Goal: Task Accomplishment & Management: Complete application form

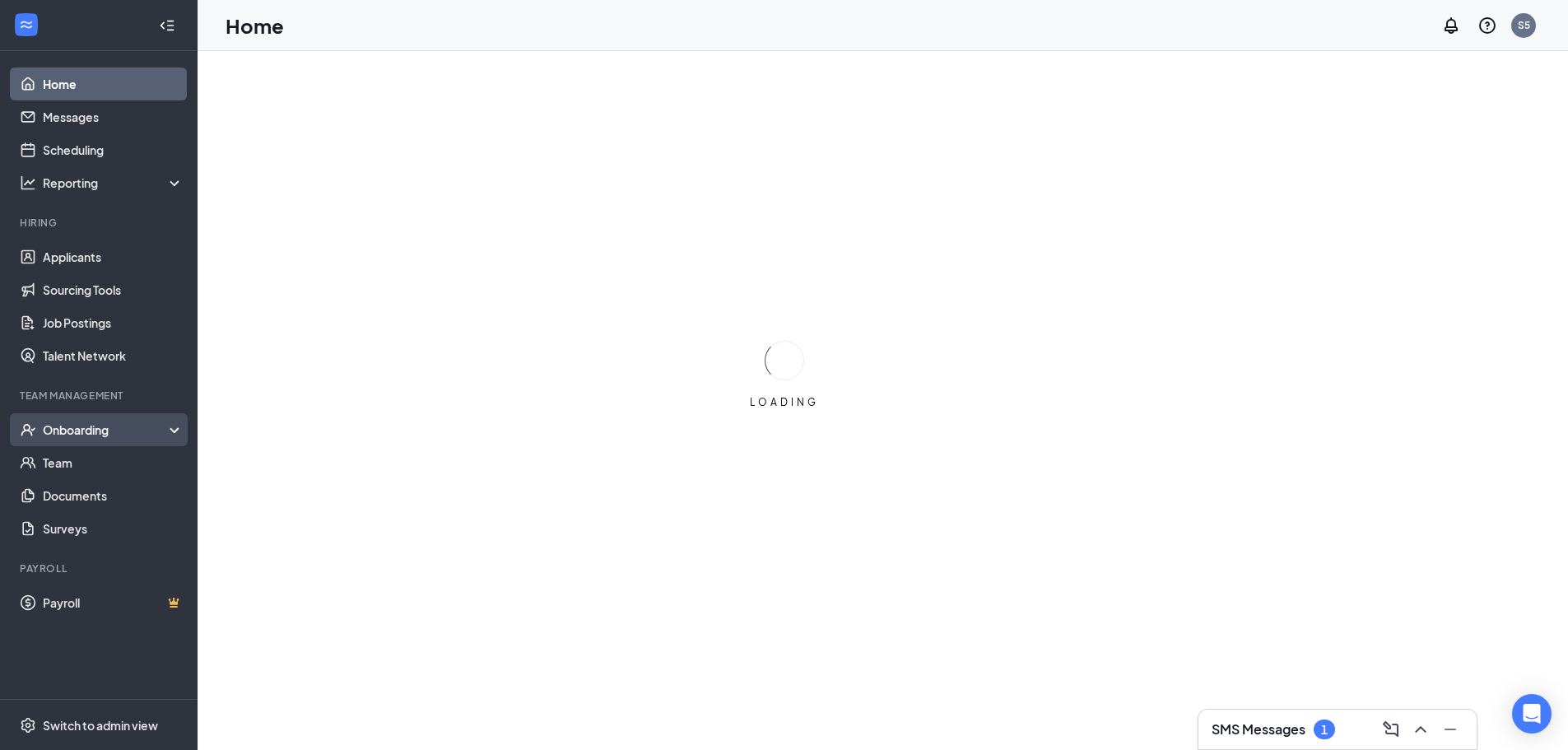
click at [75, 424] on div "Onboarding" at bounding box center [106, 430] width 127 height 17
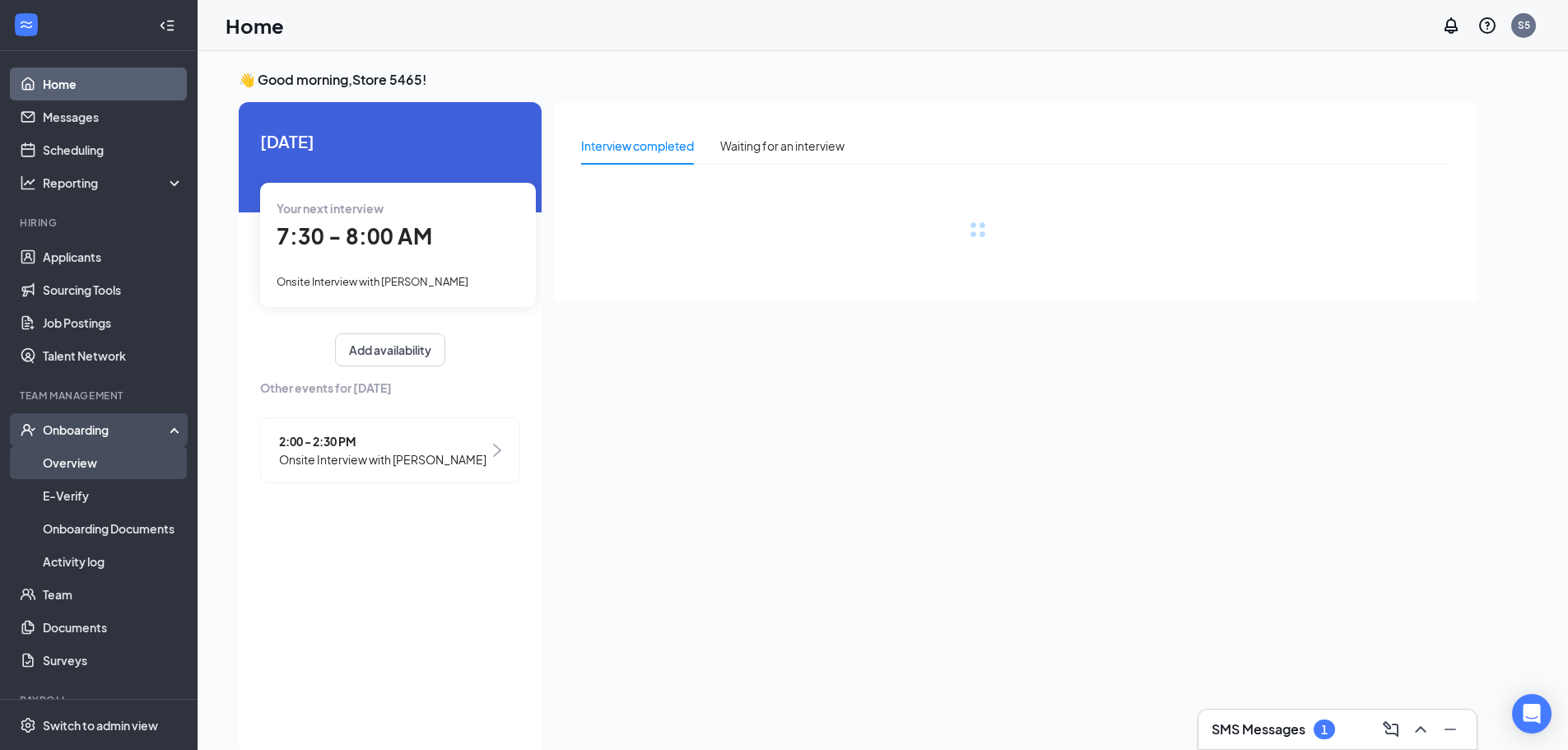
click at [77, 459] on link "Overview" at bounding box center [113, 462] width 141 height 33
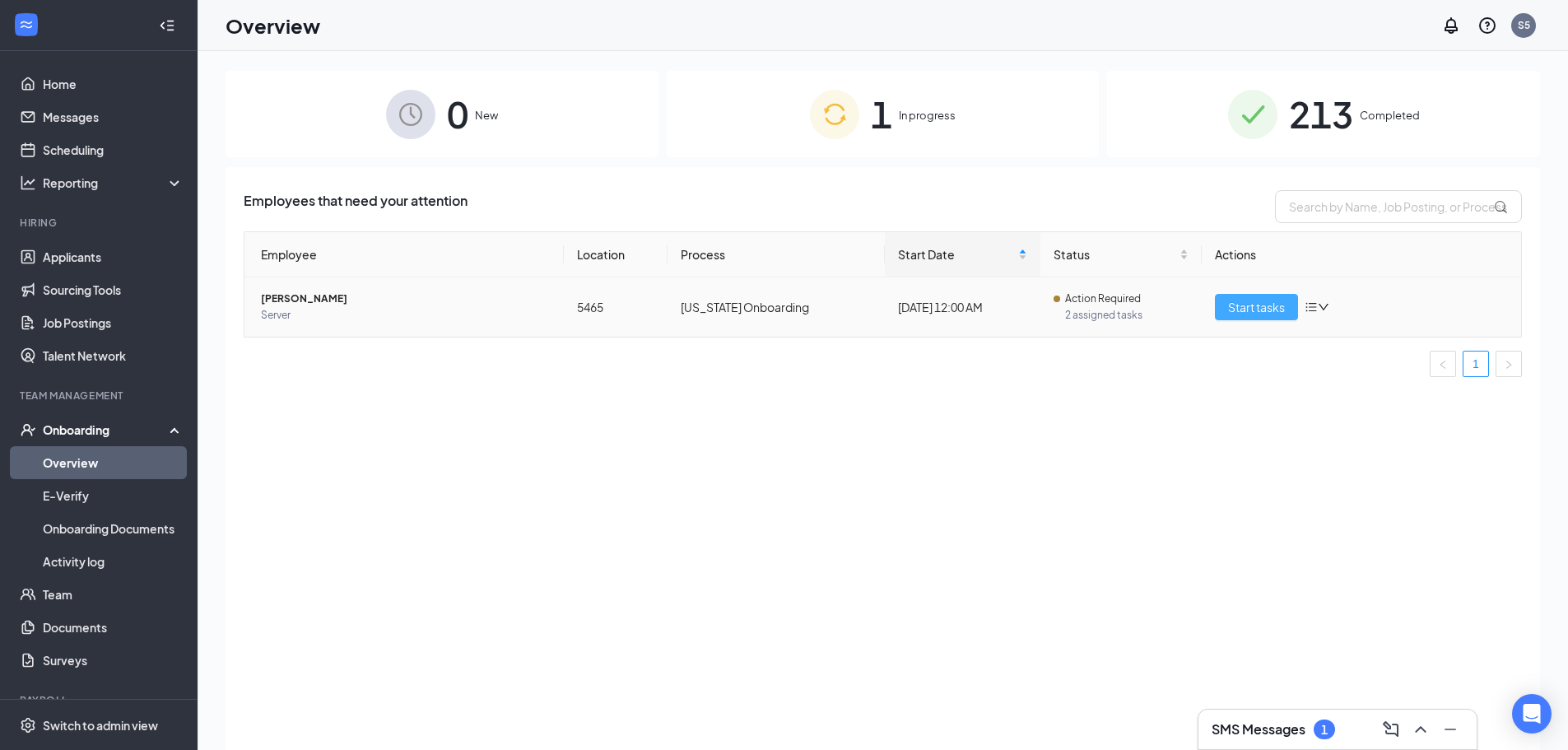
click at [1261, 307] on span "Start tasks" at bounding box center [1256, 306] width 57 height 18
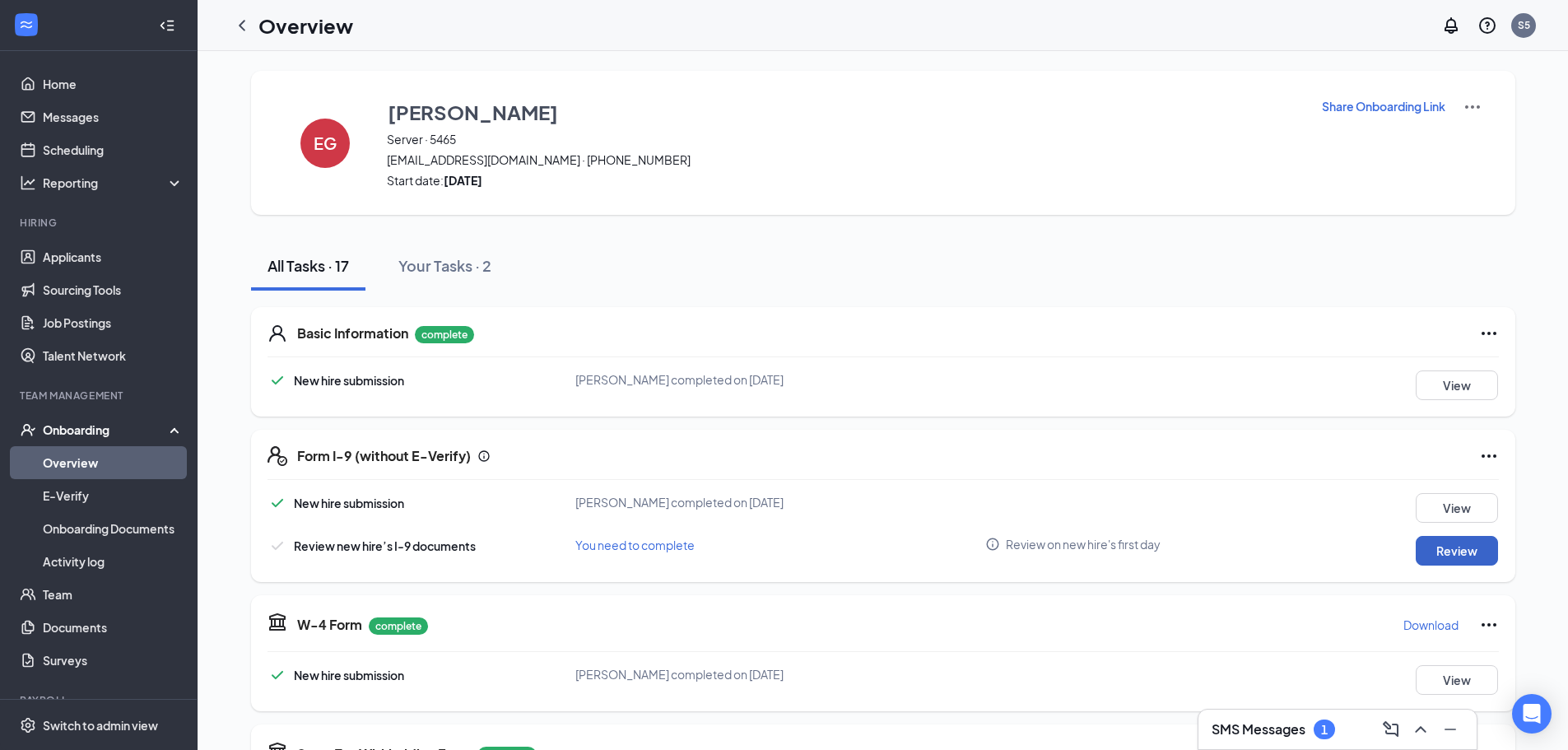
click at [1456, 546] on button "Review" at bounding box center [1456, 550] width 82 height 30
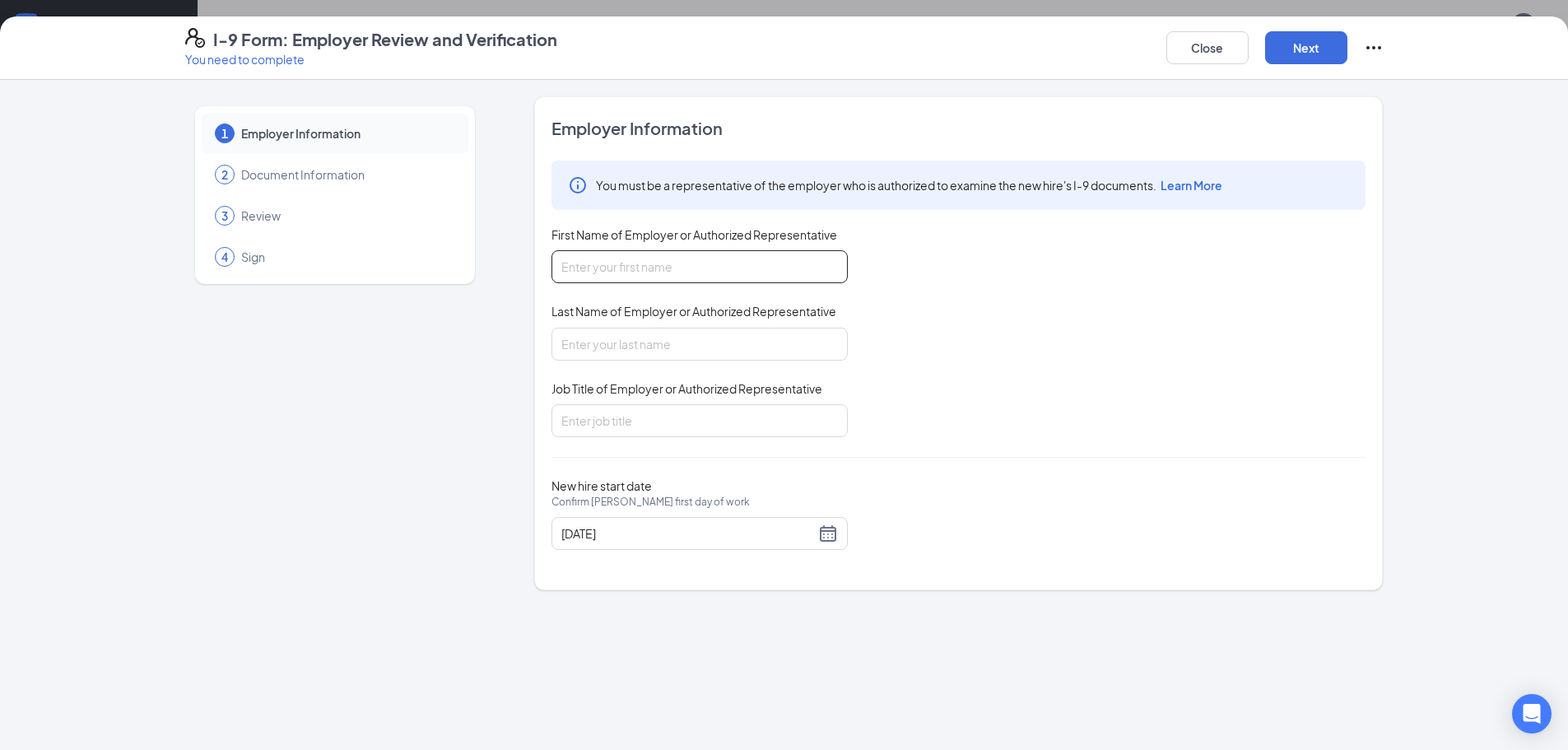
click at [681, 268] on input "First Name of Employer or Authorized Representative" at bounding box center [700, 266] width 297 height 33
type input "[PERSON_NAME]"
type input "Hooker"
click at [633, 420] on input "Job Title of Employer or Authorized Representative" at bounding box center [700, 420] width 297 height 33
type input "GM"
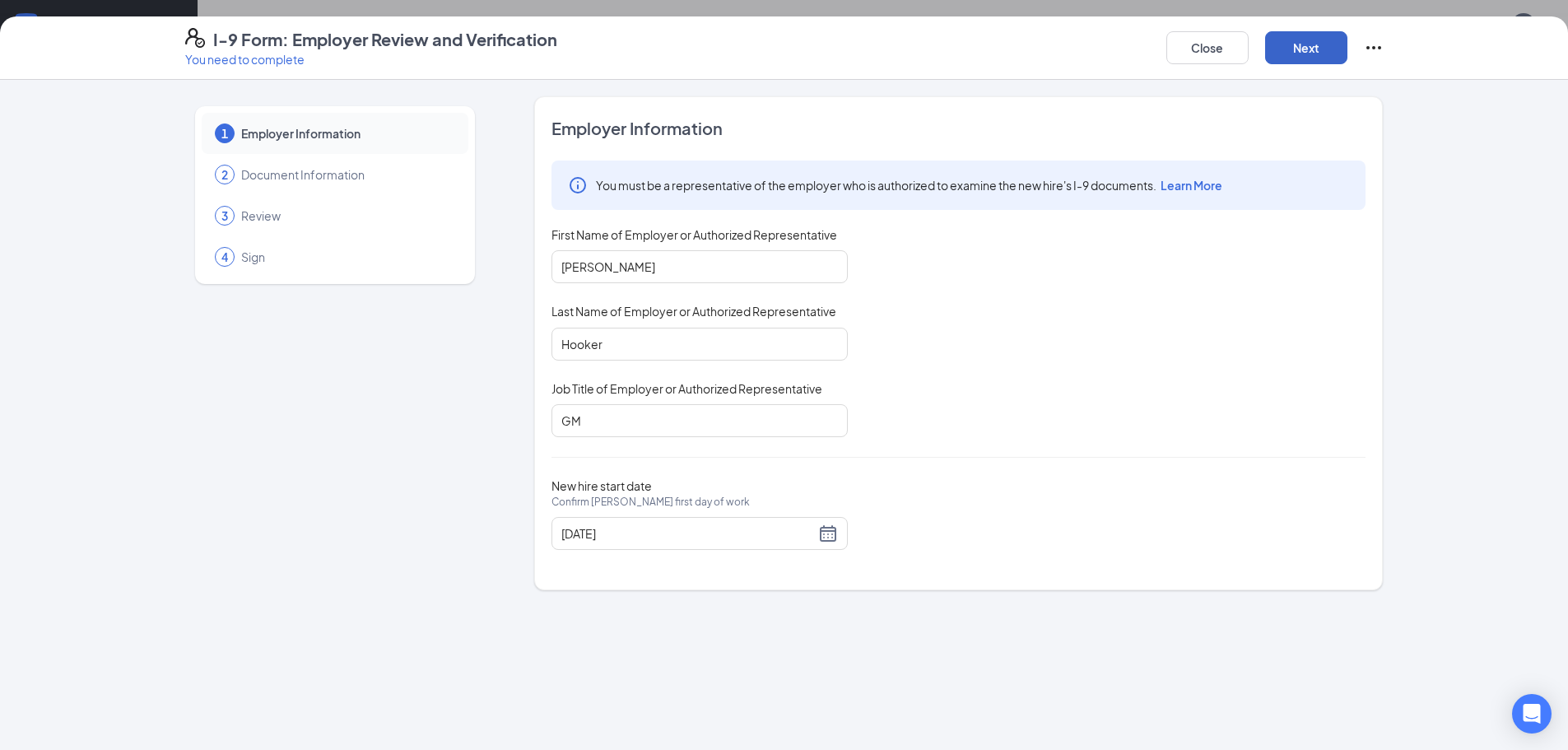
click at [1292, 40] on button "Next" at bounding box center [1306, 48] width 82 height 33
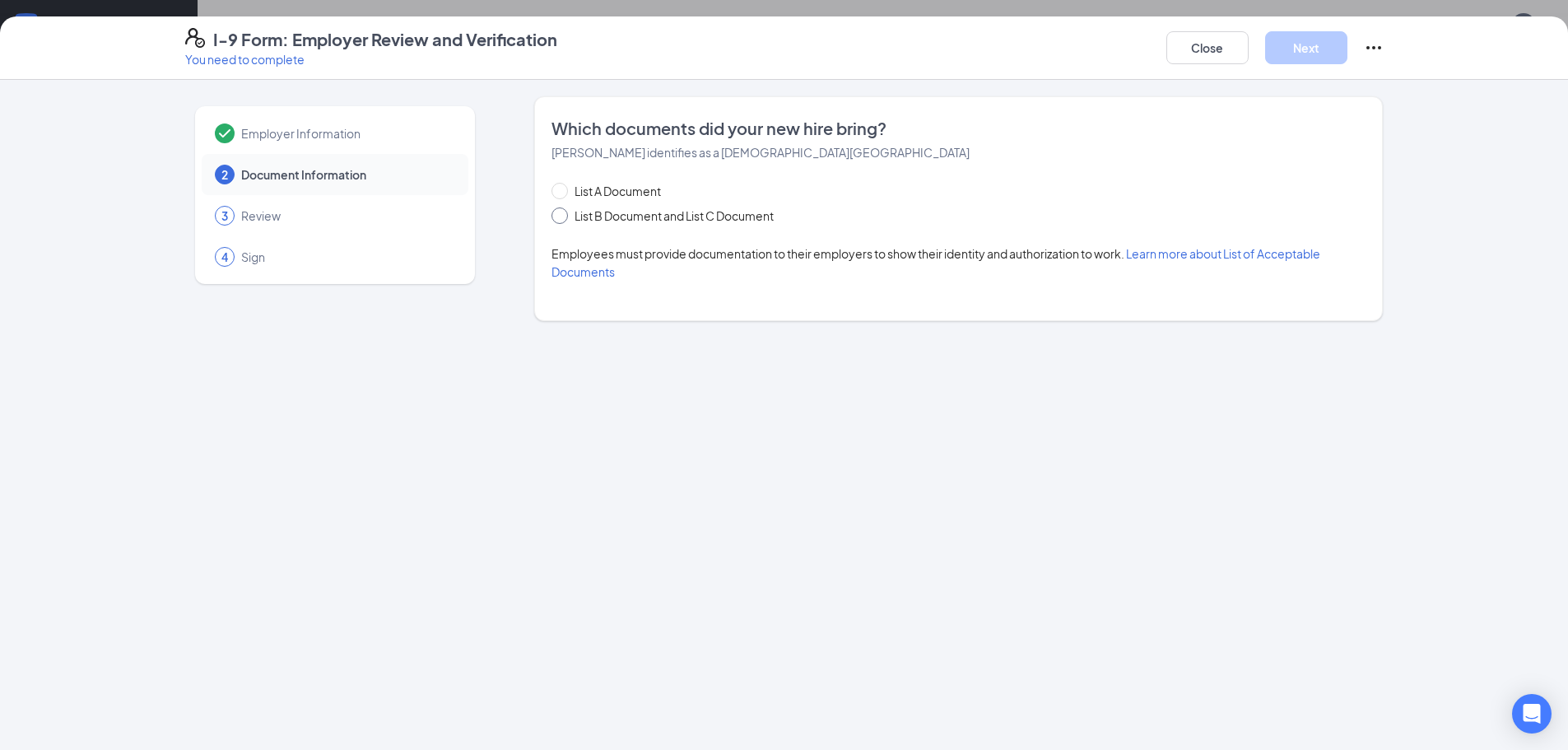
click at [559, 217] on input "List B Document and List C Document" at bounding box center [557, 213] width 11 height 11
radio input "true"
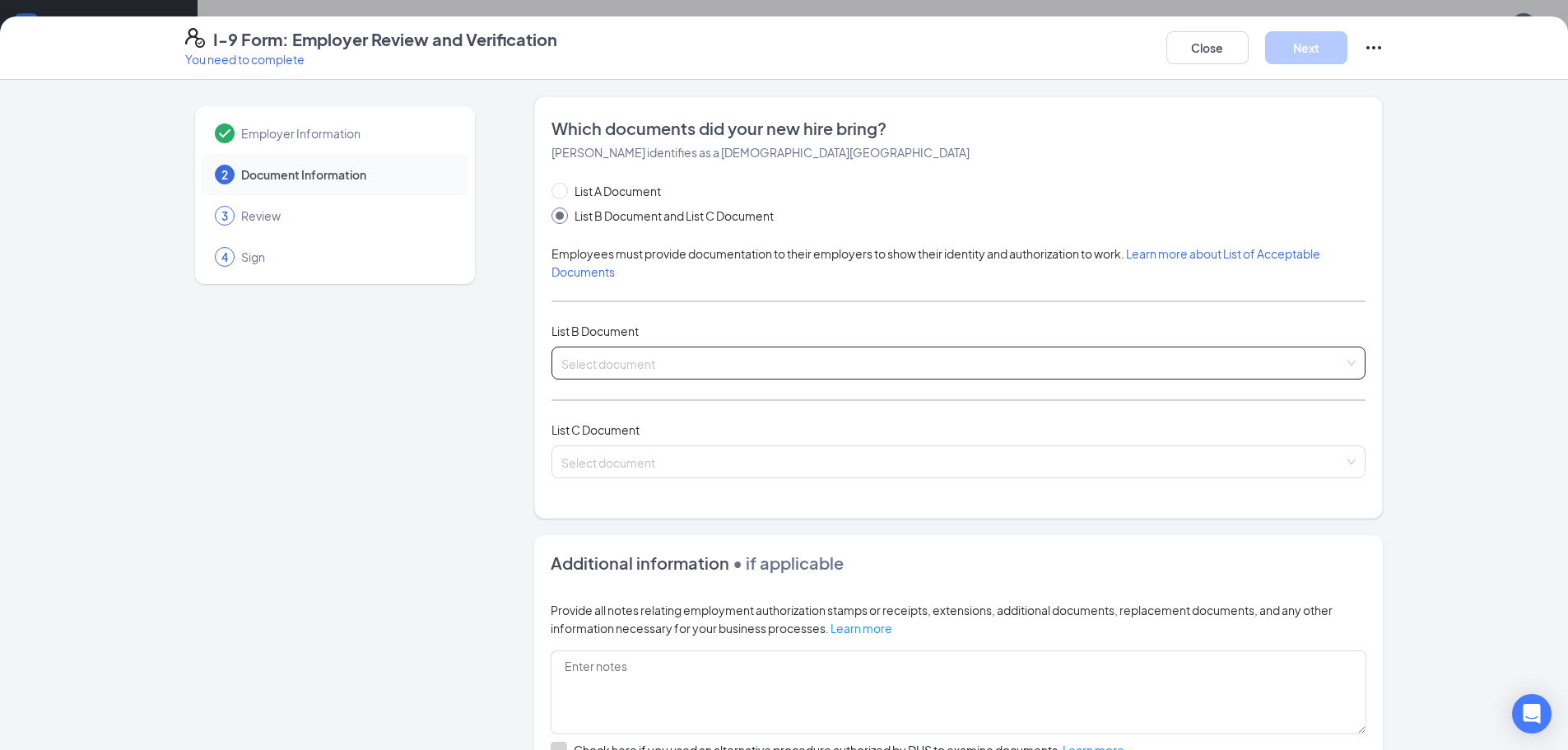
click at [599, 360] on input "search" at bounding box center [952, 359] width 783 height 24
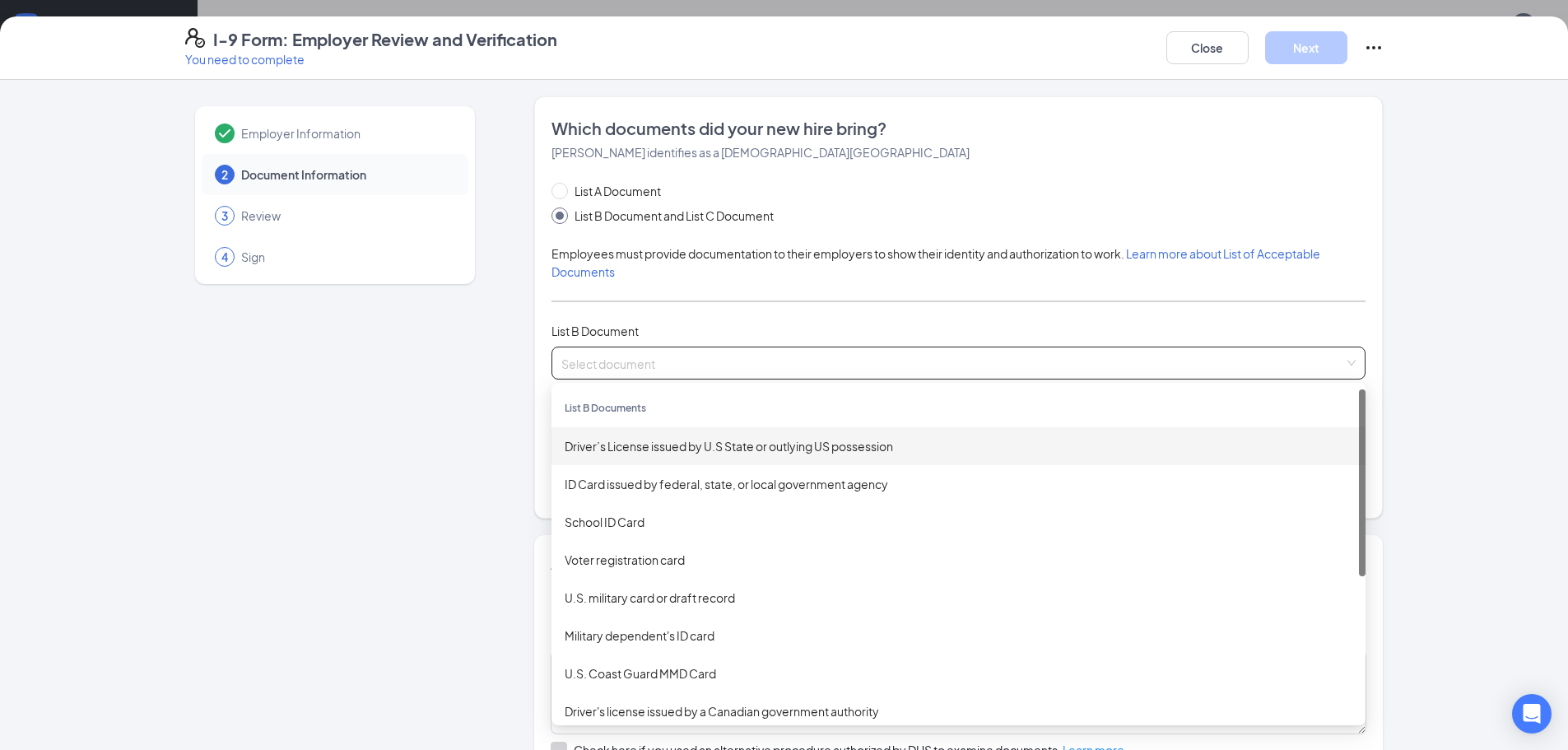
click at [634, 449] on div "Driver’s License issued by U.S State or outlying US possession" at bounding box center [958, 445] width 787 height 18
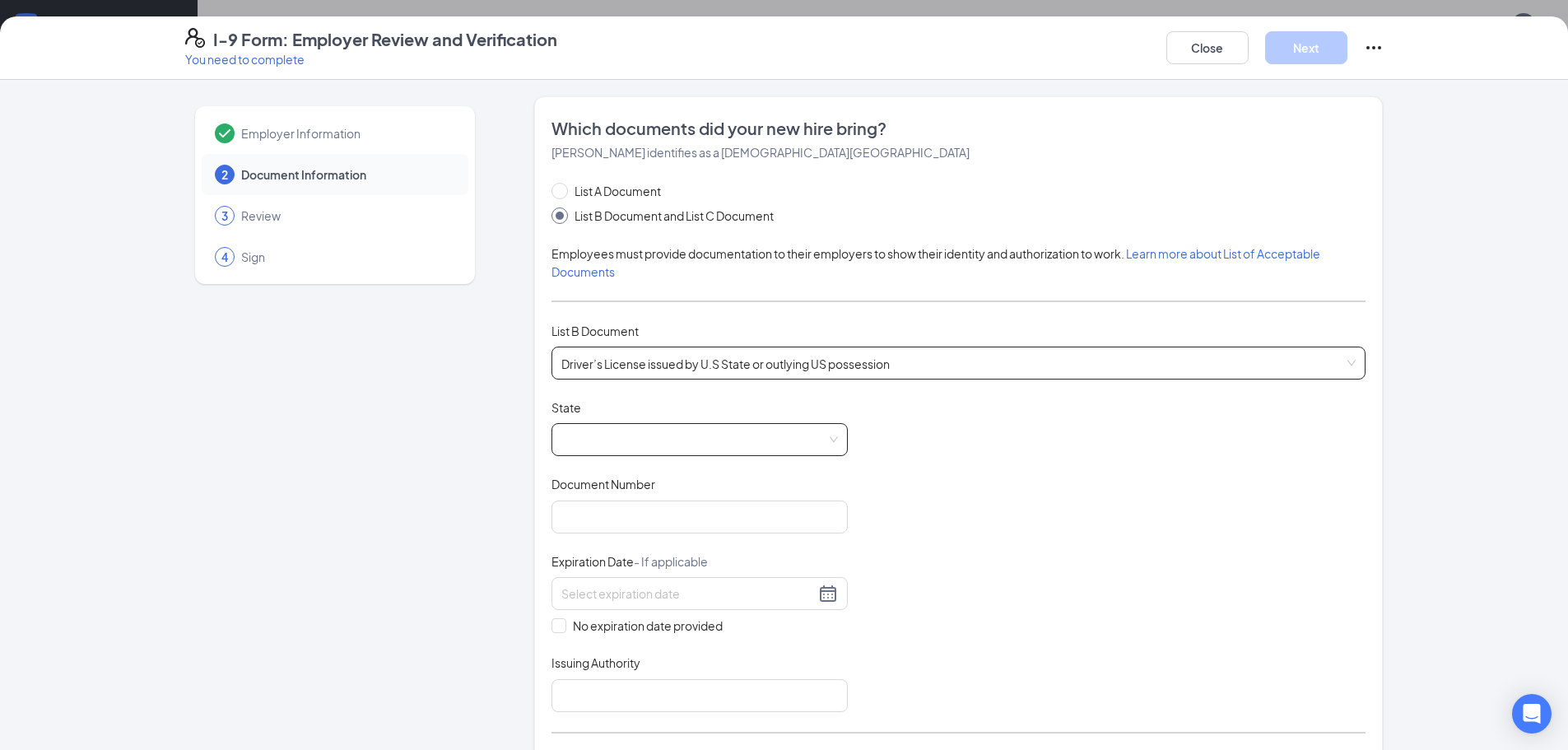
click at [827, 440] on span at bounding box center [700, 439] width 276 height 32
drag, startPoint x: 840, startPoint y: 484, endPoint x: 839, endPoint y: 542, distance: 58.0
click at [841, 542] on div at bounding box center [844, 536] width 7 height 25
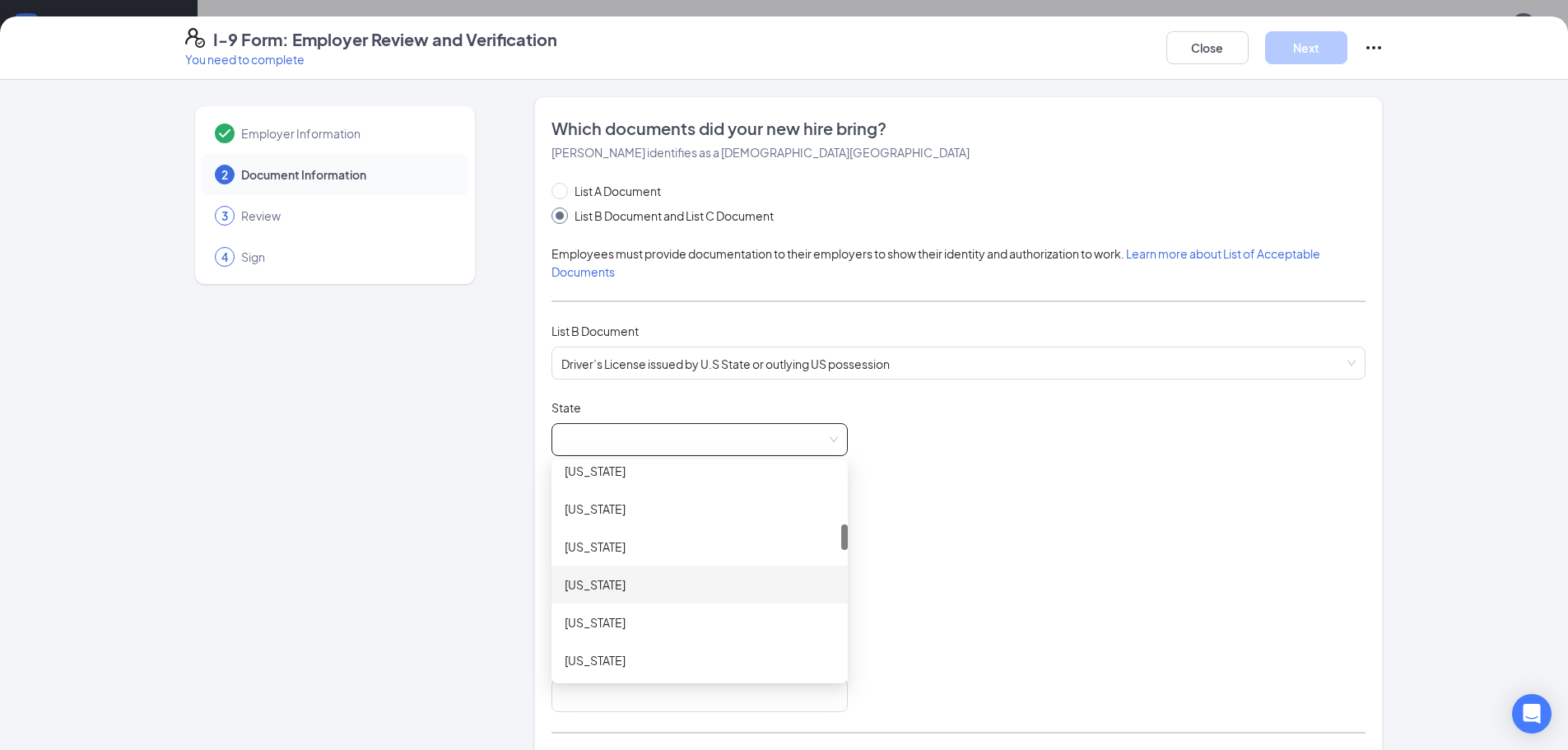
click at [679, 588] on div "[US_STATE]" at bounding box center [699, 584] width 270 height 18
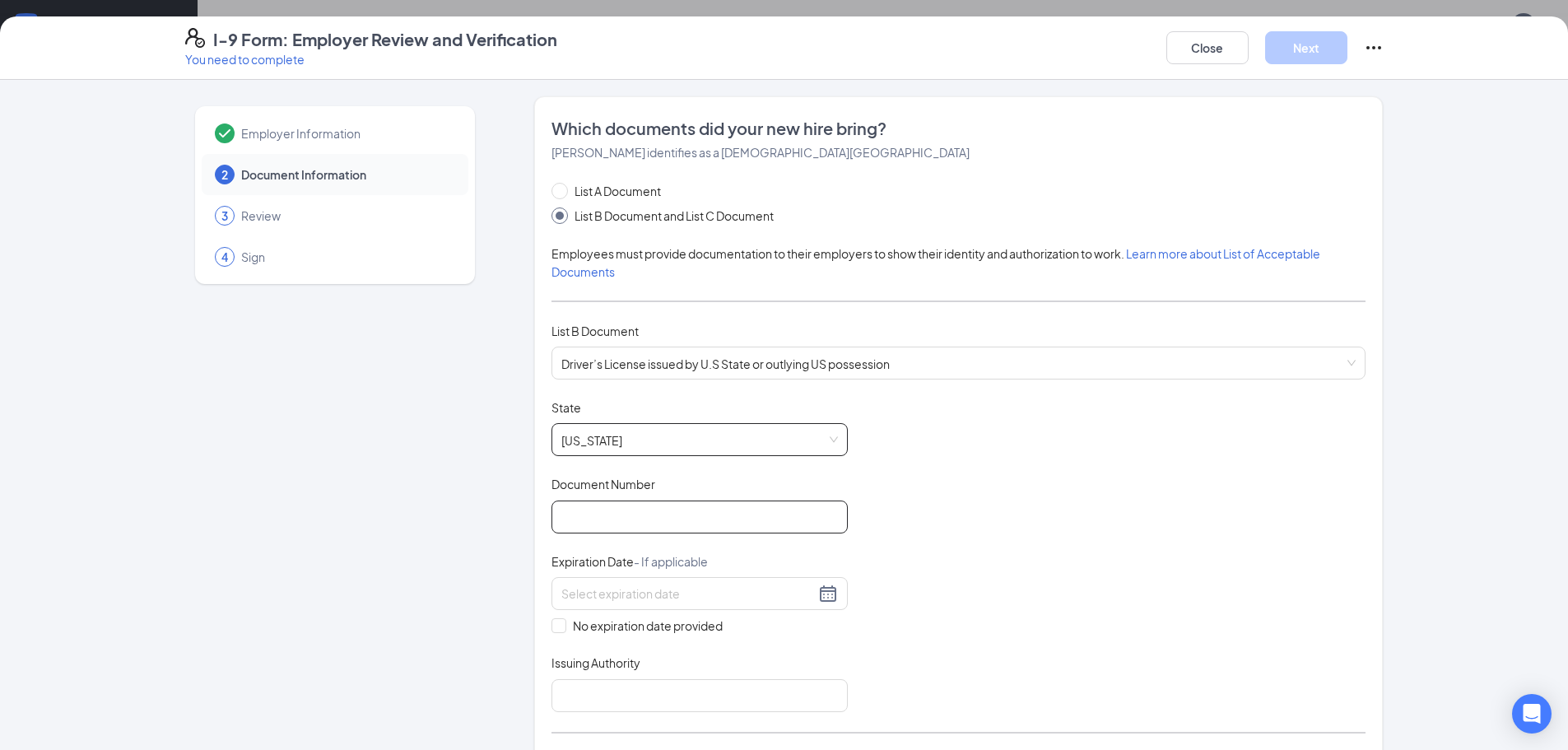
click at [568, 510] on input "Document Number" at bounding box center [700, 516] width 297 height 33
type input "60020487782g"
click at [687, 597] on input at bounding box center [688, 592] width 254 height 18
type input "[DATE]"
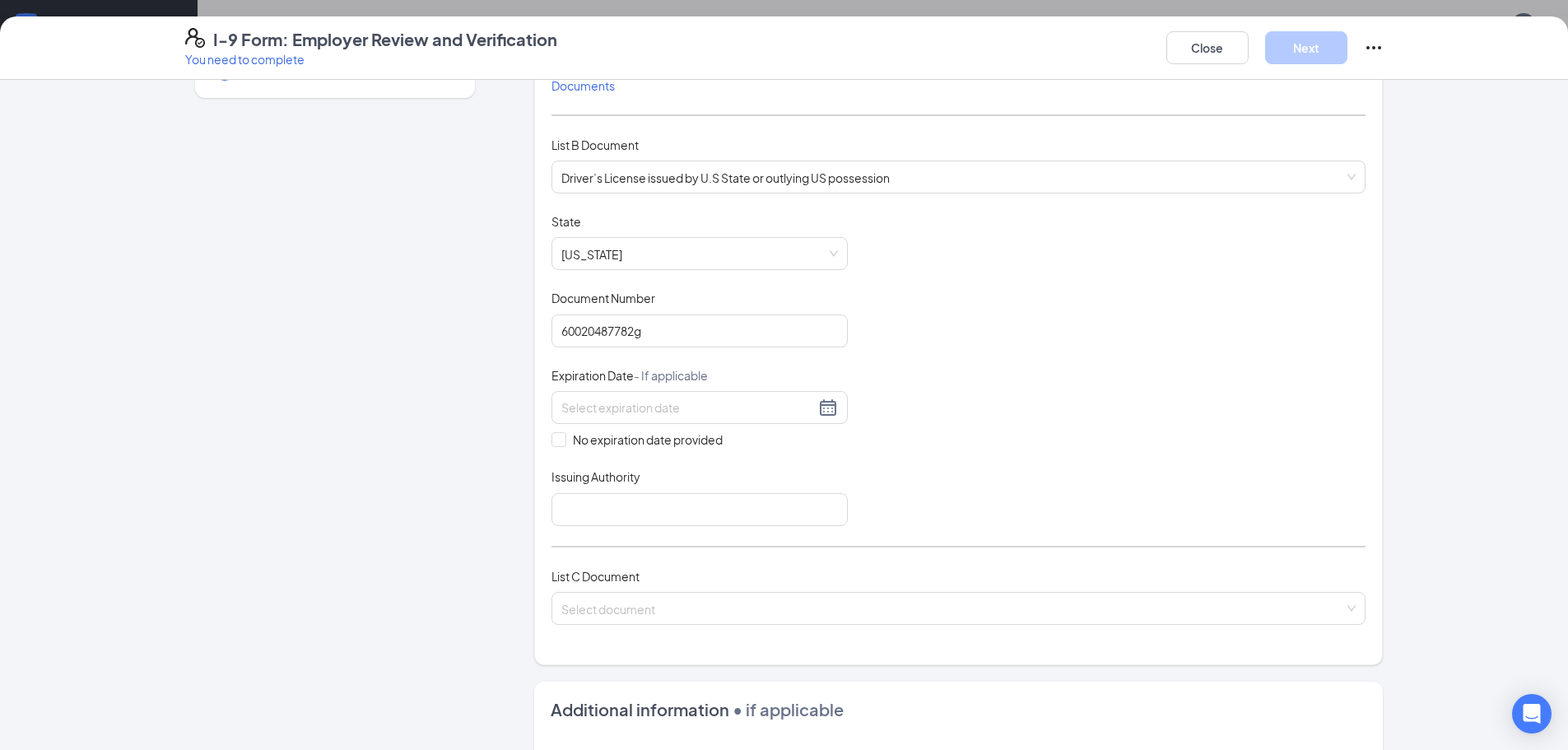
scroll to position [224, 0]
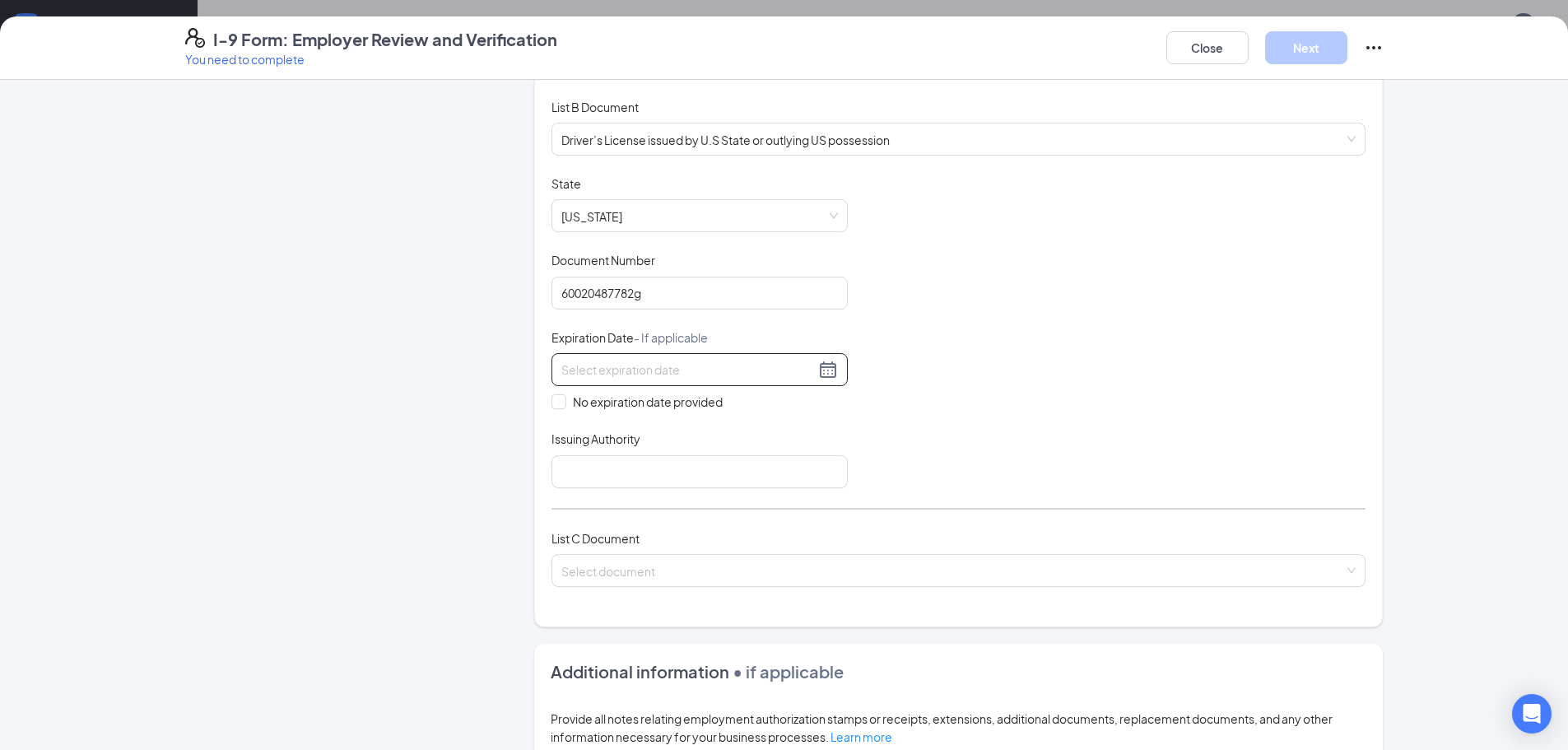
click at [674, 369] on input at bounding box center [688, 368] width 254 height 18
click at [571, 495] on div "6" at bounding box center [569, 491] width 20 height 20
click at [824, 368] on div "[DATE]" at bounding box center [700, 369] width 276 height 20
type input "[DATE]"
click at [568, 565] on div "27" at bounding box center [569, 564] width 20 height 20
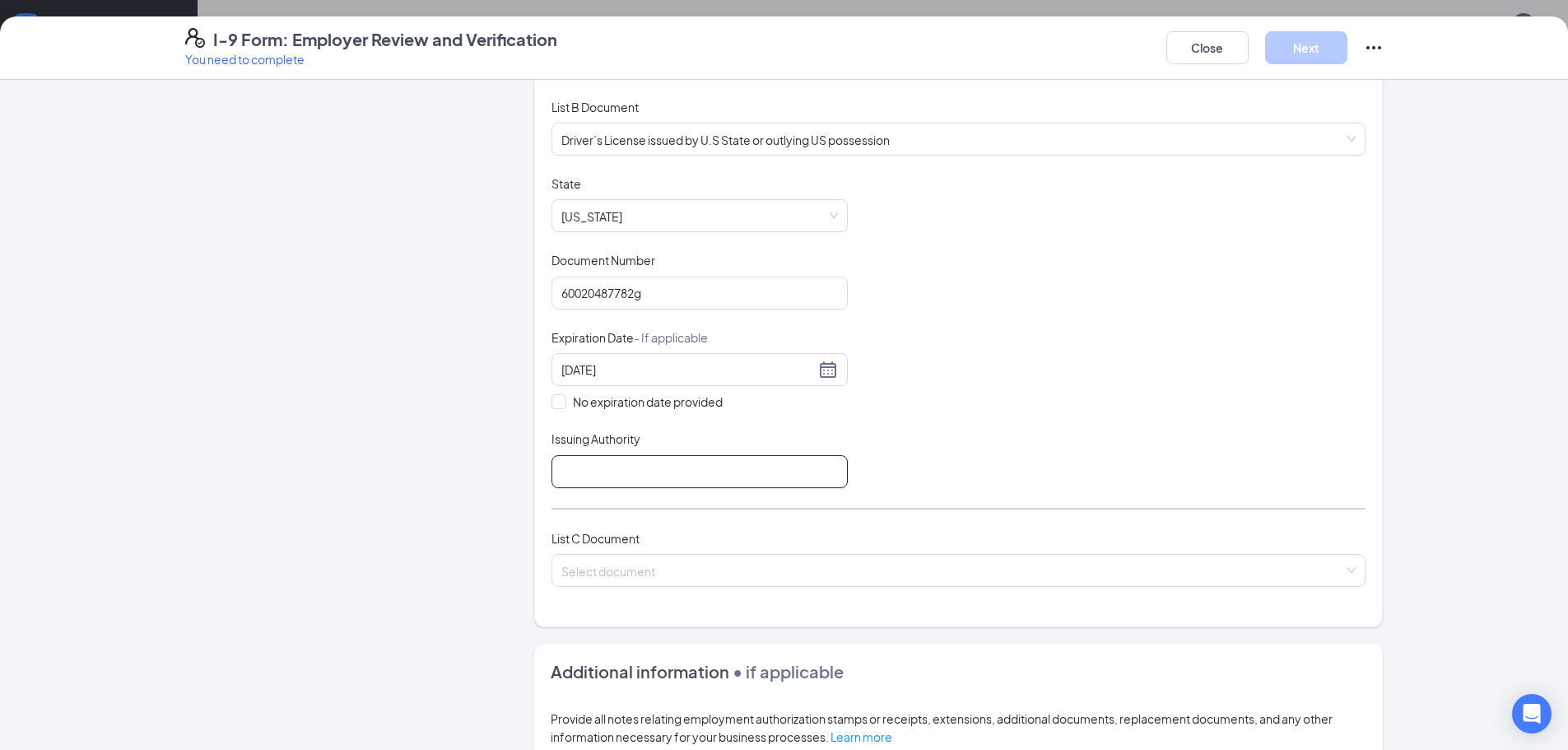
click at [587, 475] on input "Issuing Authority" at bounding box center [700, 471] width 297 height 33
type input "[US_STATE]"
click at [576, 573] on input "search" at bounding box center [952, 567] width 783 height 24
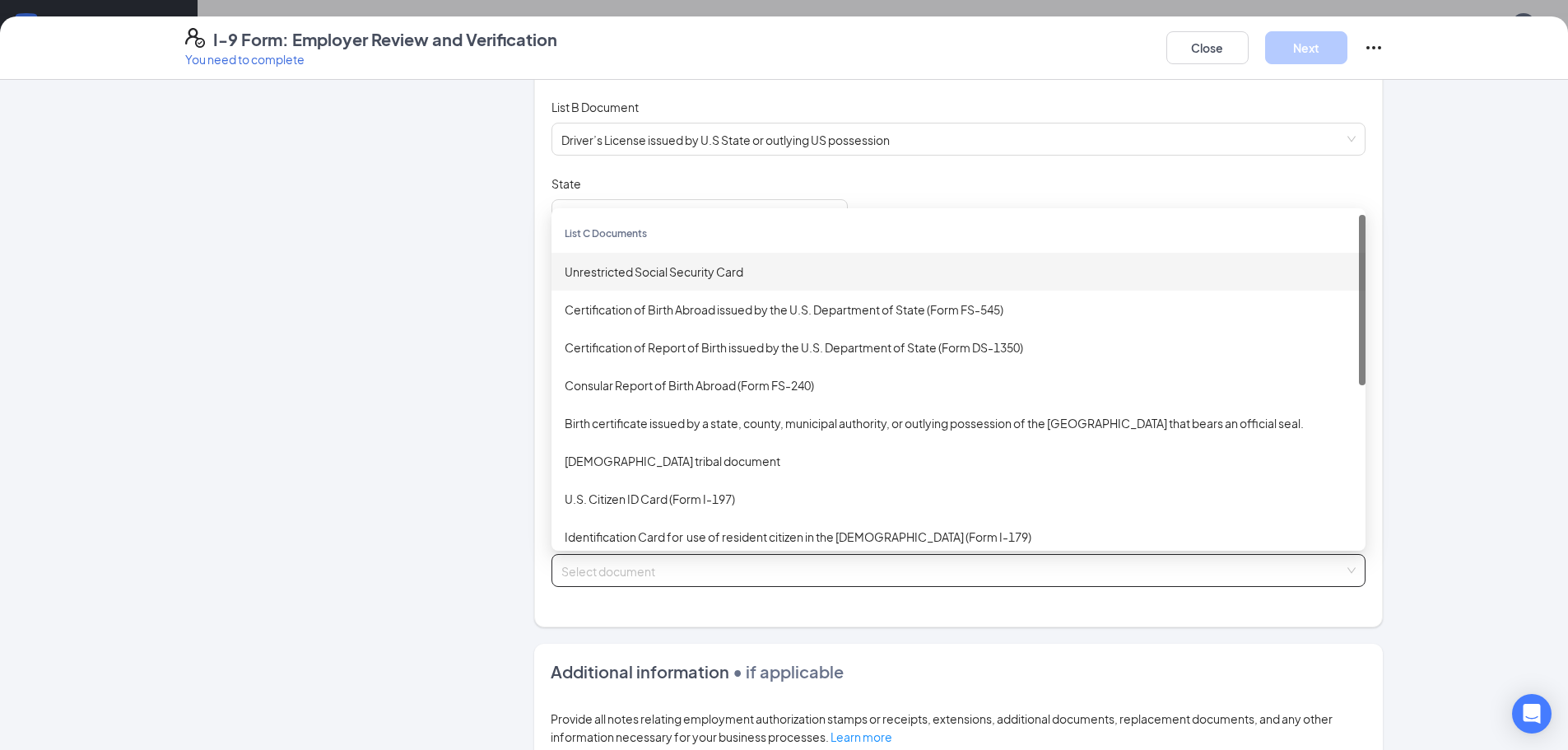
click at [683, 273] on div "Unrestricted Social Security Card" at bounding box center [958, 271] width 787 height 18
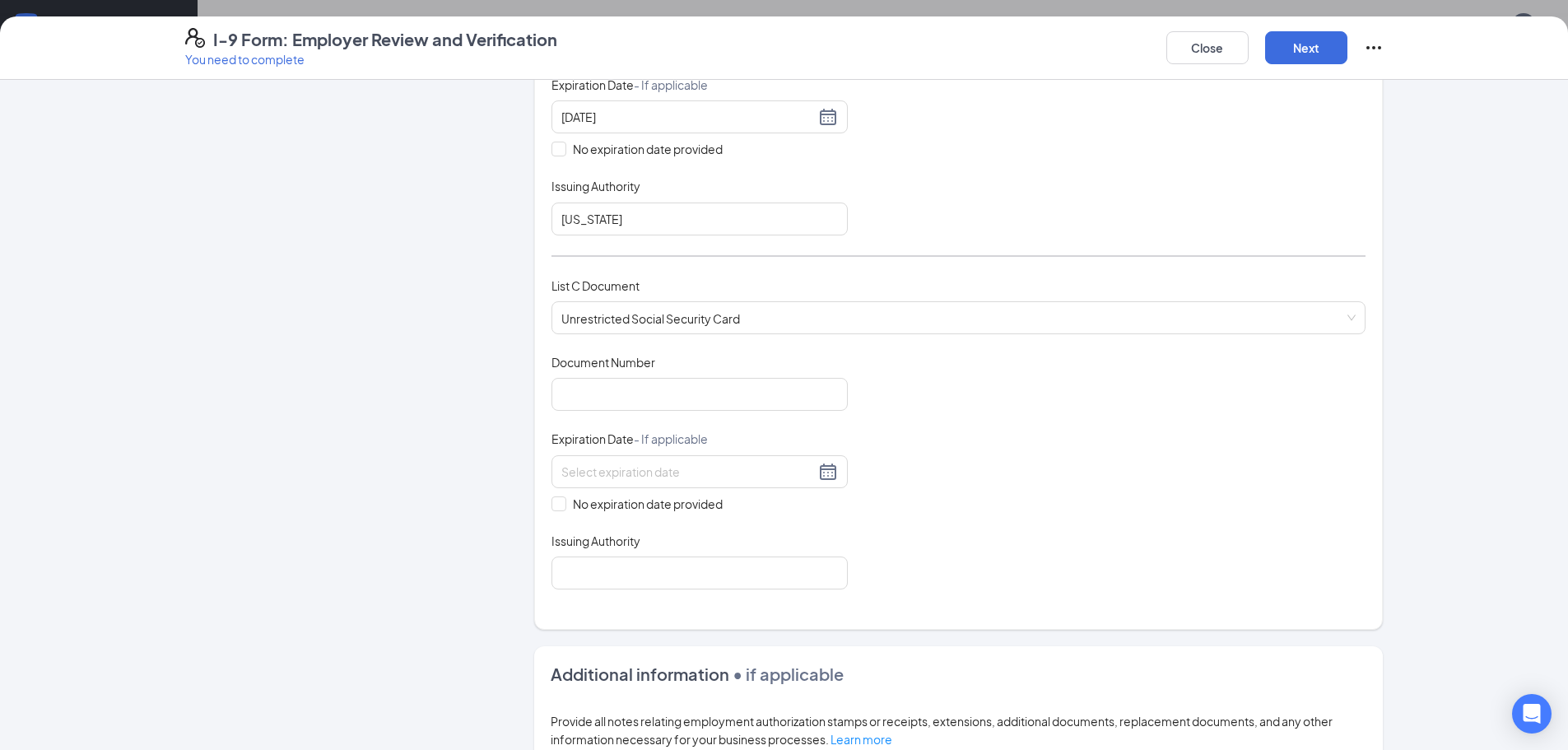
scroll to position [480, 0]
click at [628, 391] on input "Document Number" at bounding box center [700, 390] width 297 height 33
type input "336786850"
click at [551, 497] on input "No expiration date provided" at bounding box center [557, 498] width 11 height 11
checkbox input "true"
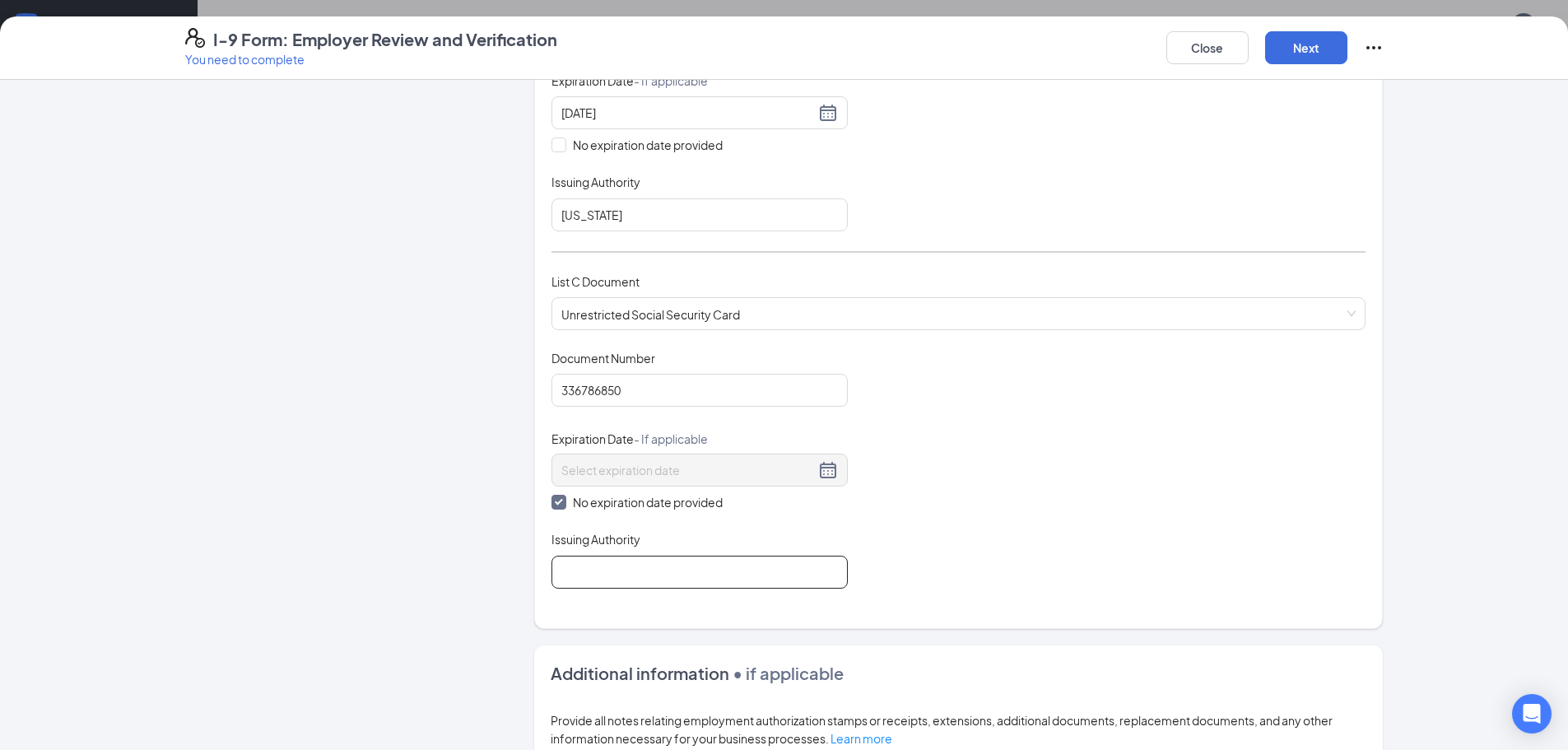
click at [600, 576] on input "Issuing Authority" at bounding box center [700, 571] width 297 height 33
type input "Social Security Administration"
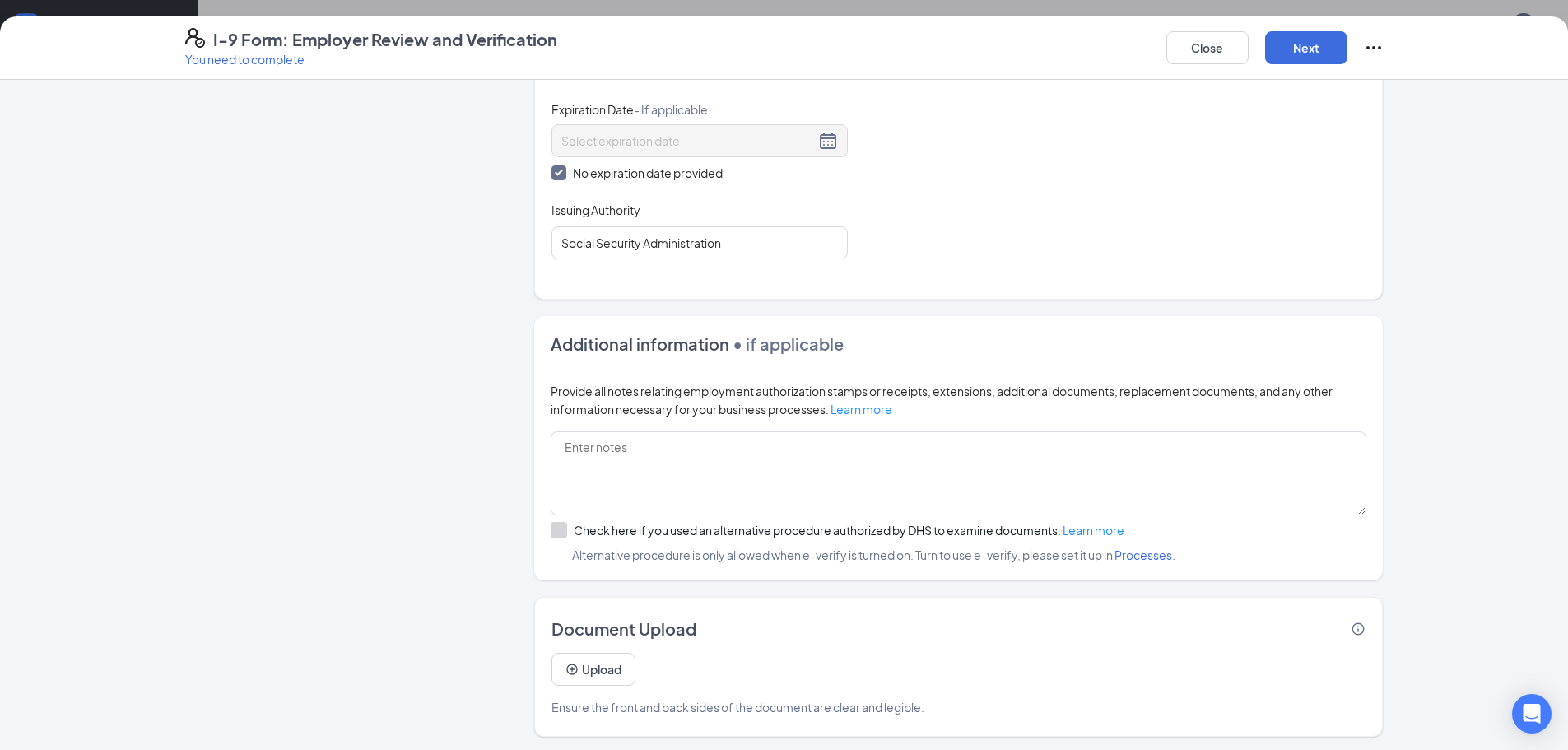
scroll to position [813, 0]
click at [1307, 50] on button "Next" at bounding box center [1306, 48] width 82 height 33
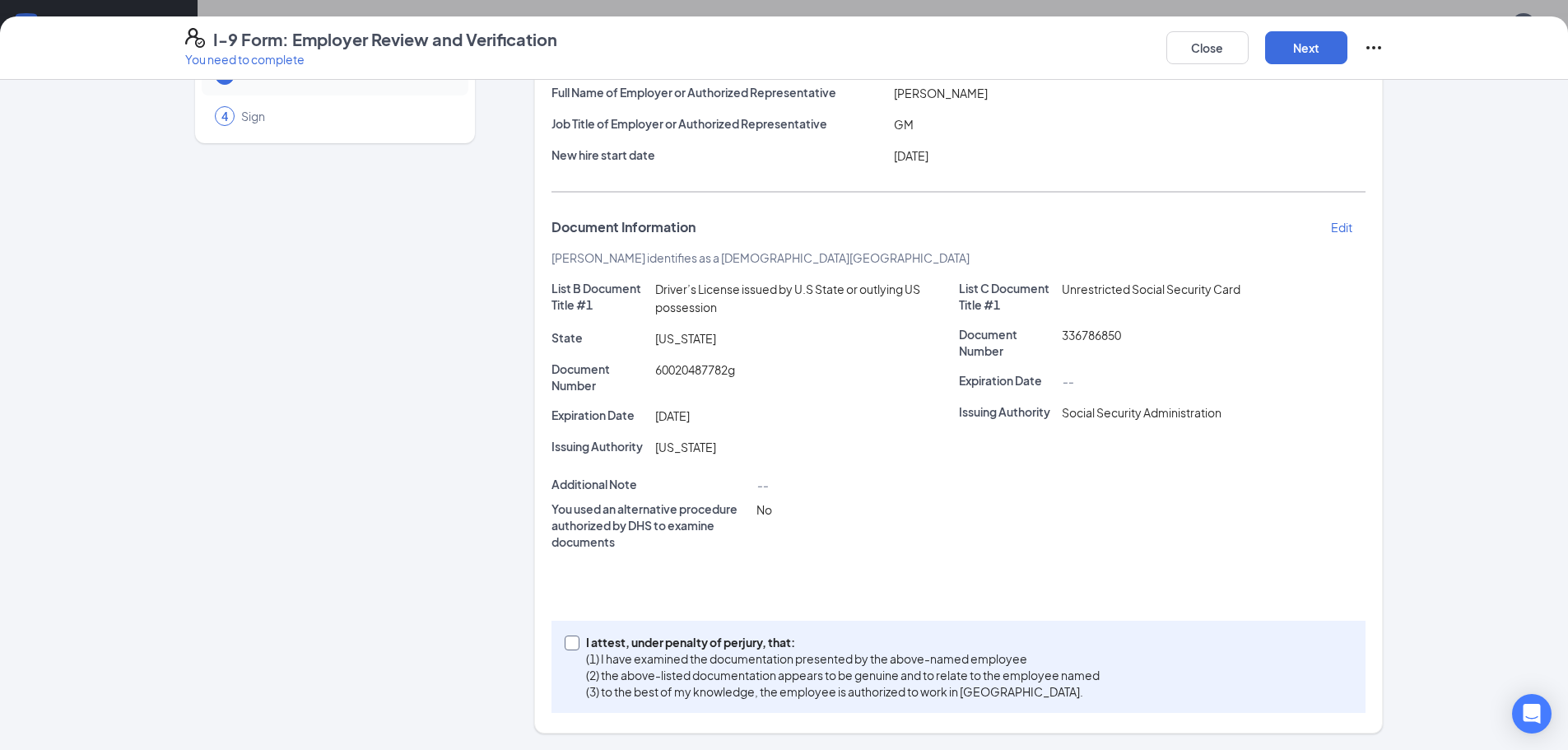
click at [565, 639] on input "I attest, under penalty of [PERSON_NAME], that: (1) I have examined the documen…" at bounding box center [570, 641] width 11 height 11
checkbox input "true"
click at [1305, 47] on button "Next" at bounding box center [1306, 48] width 82 height 33
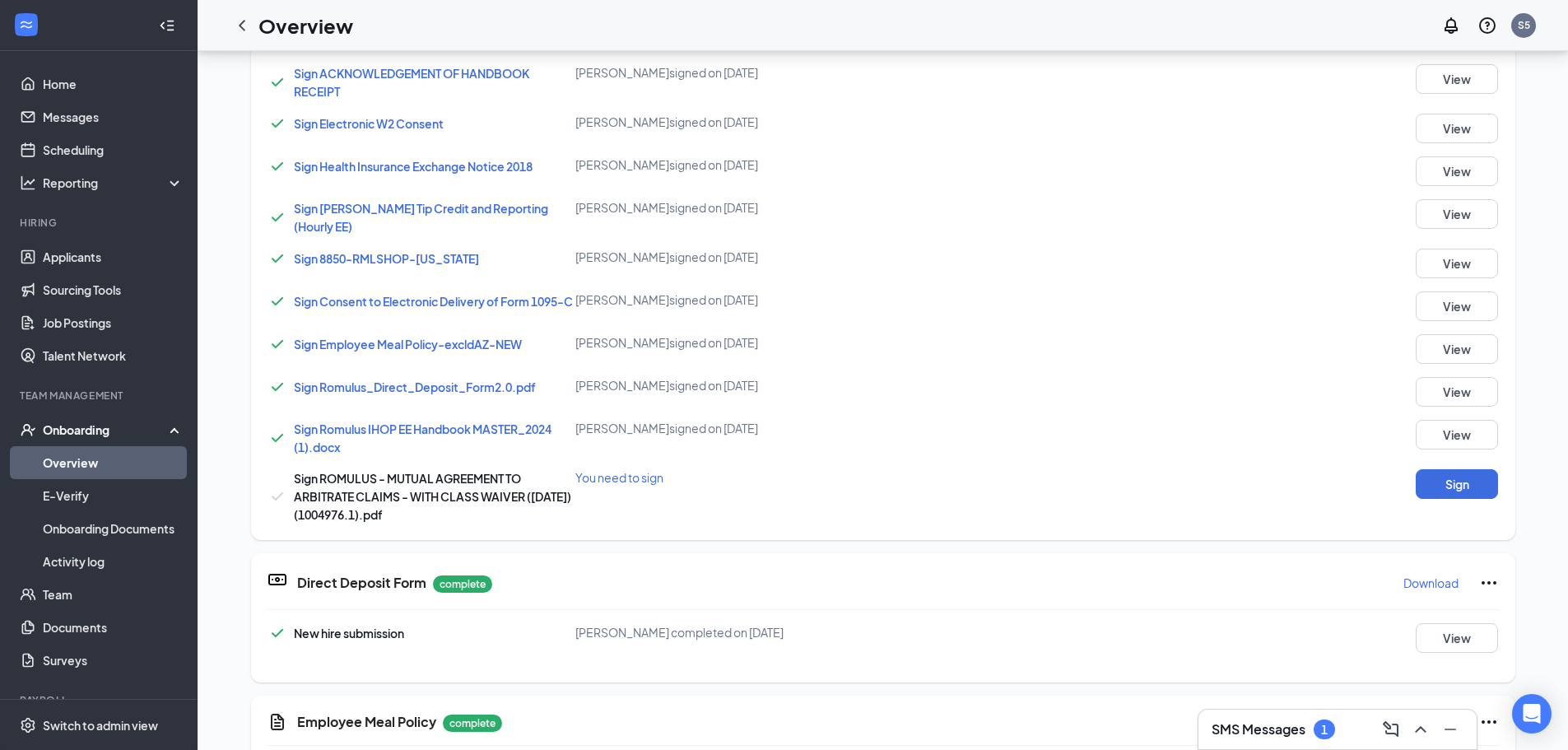
scroll to position [863, 0]
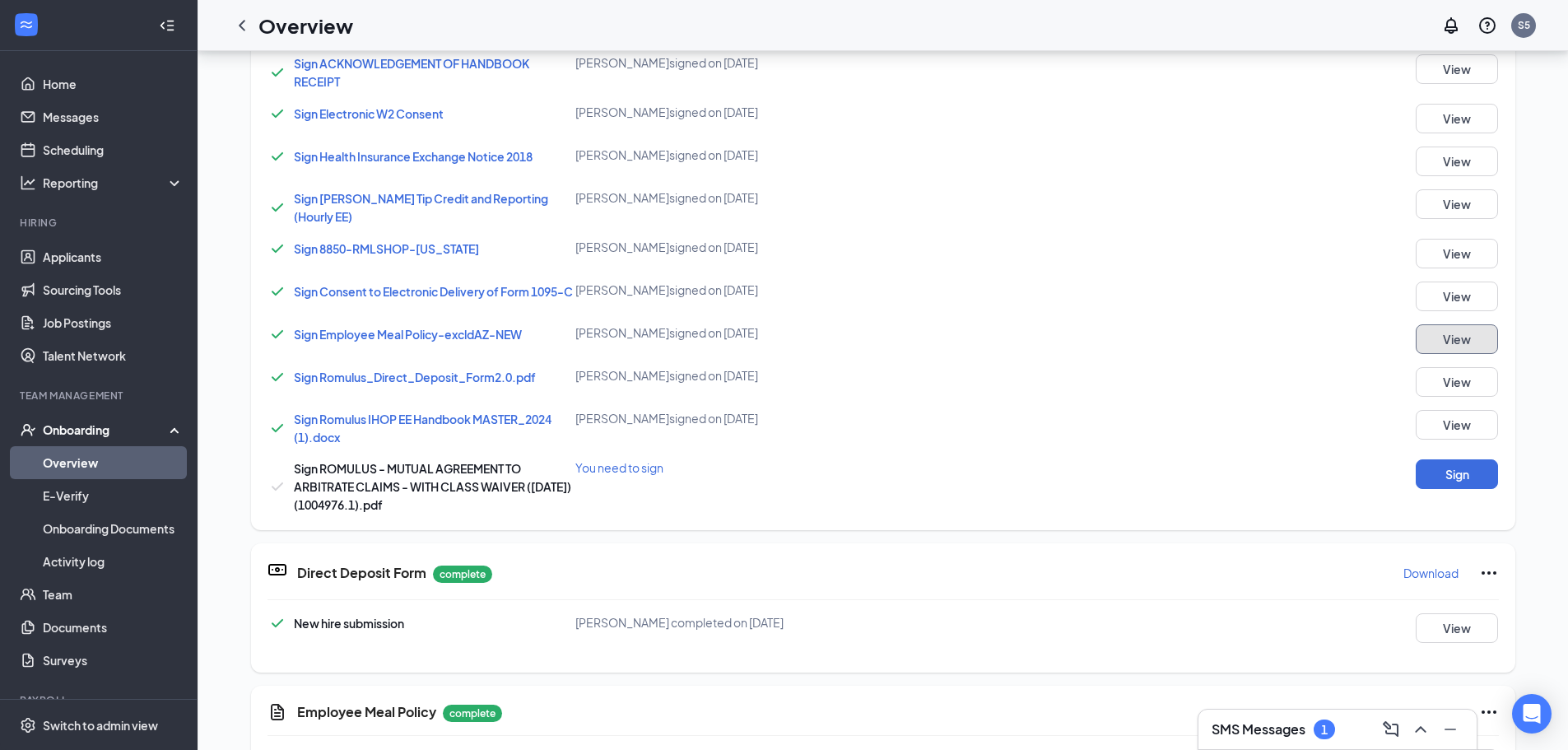
click at [1440, 344] on button "View" at bounding box center [1456, 340] width 82 height 30
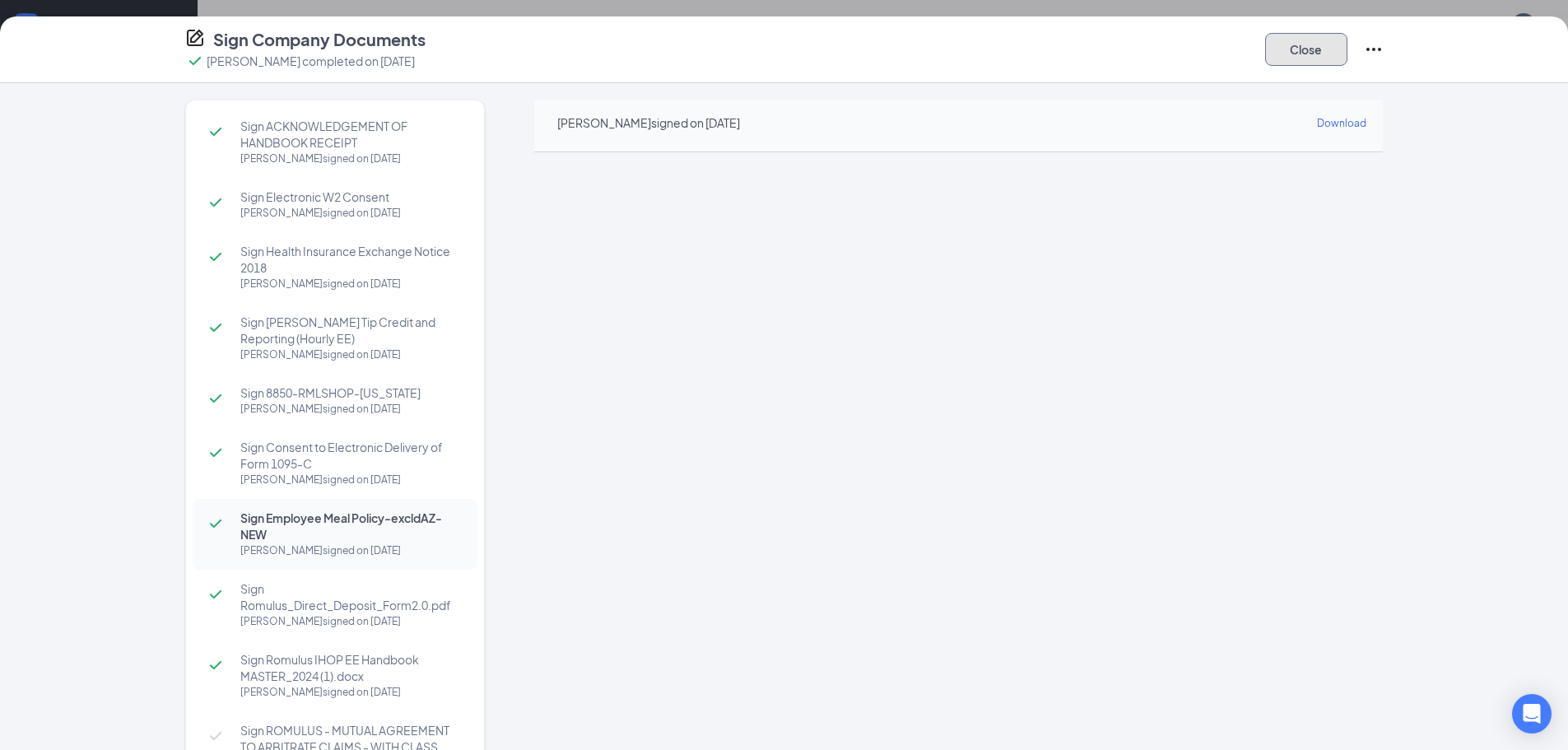
click at [1300, 51] on button "Close" at bounding box center [1306, 49] width 82 height 33
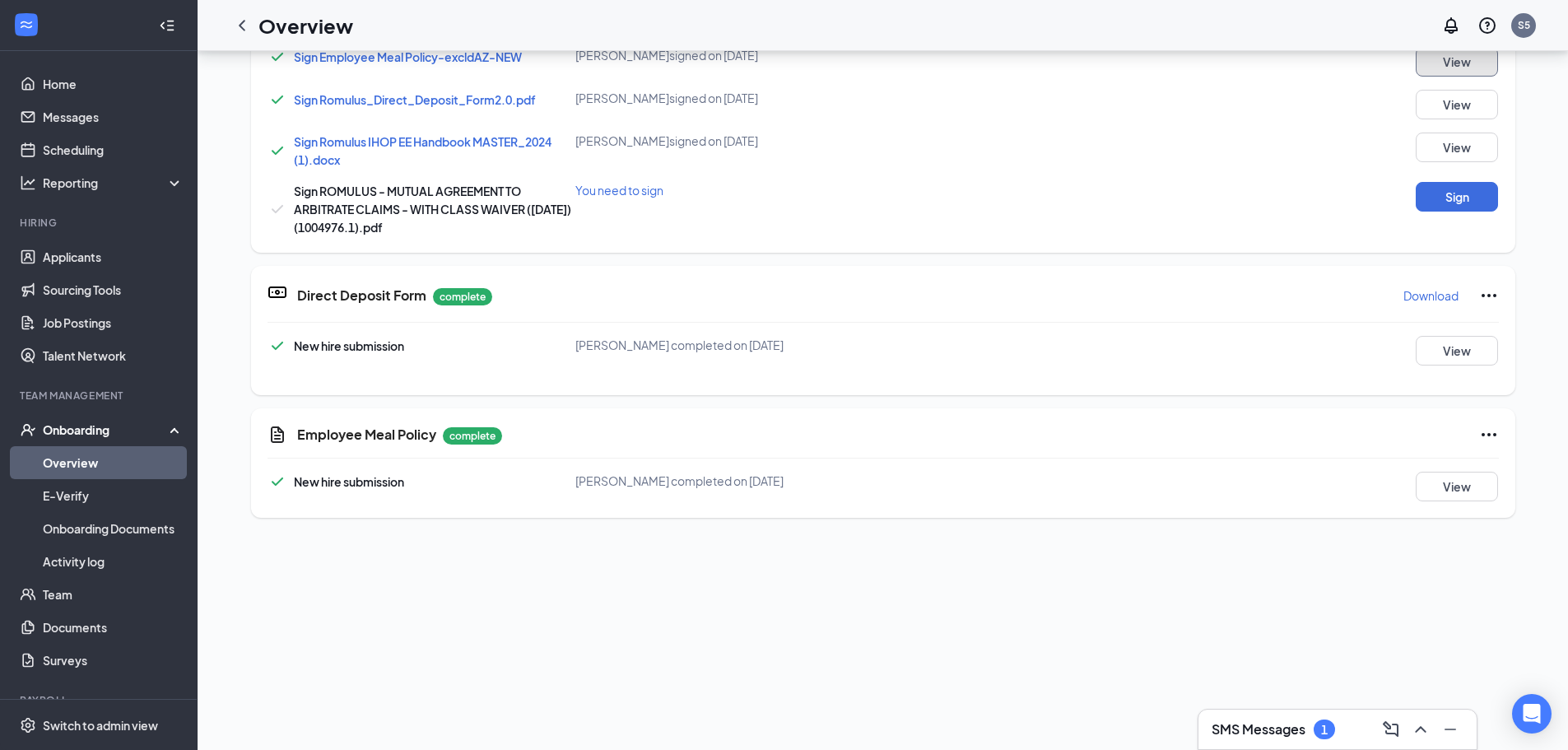
scroll to position [220, 0]
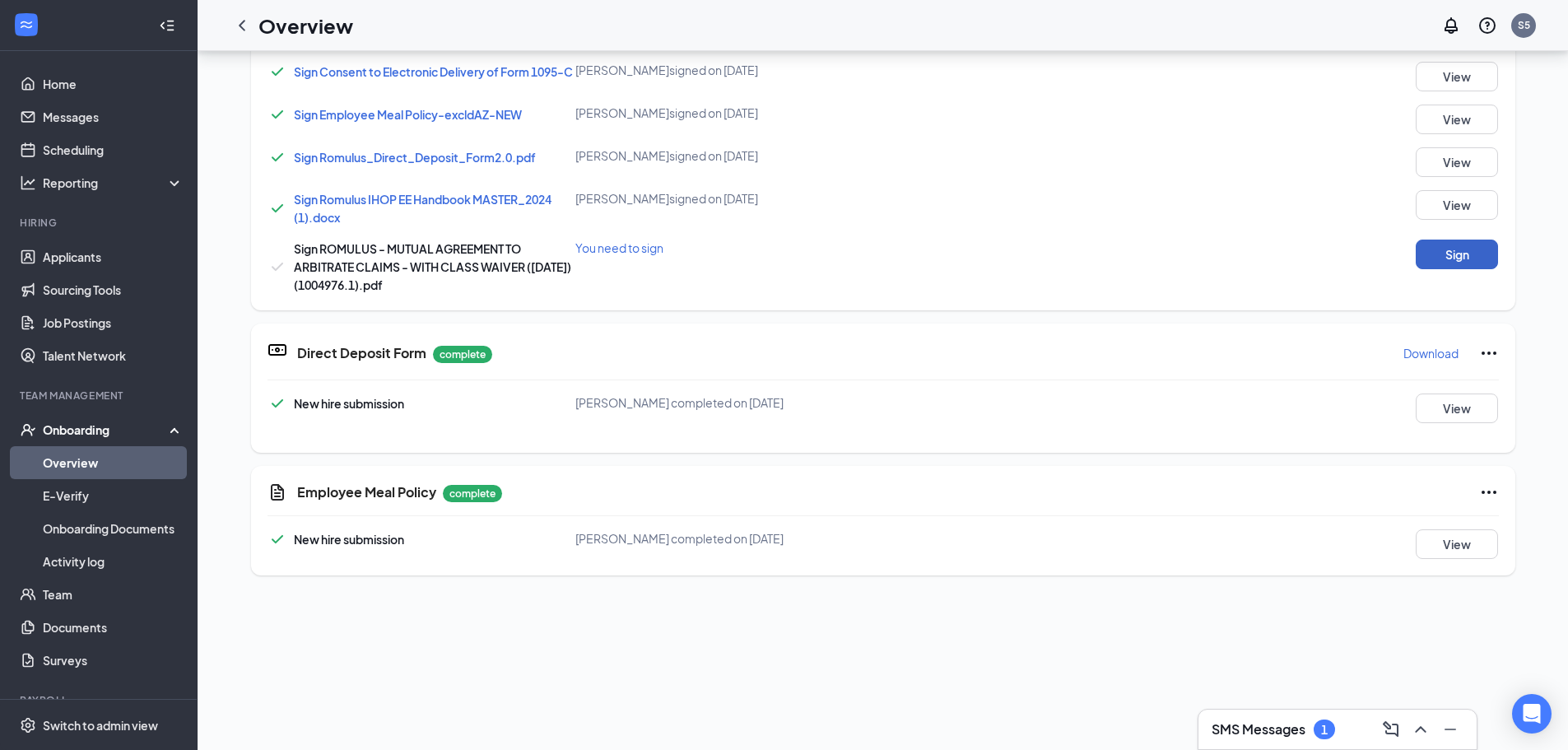
click at [1453, 257] on button "Sign" at bounding box center [1456, 255] width 82 height 30
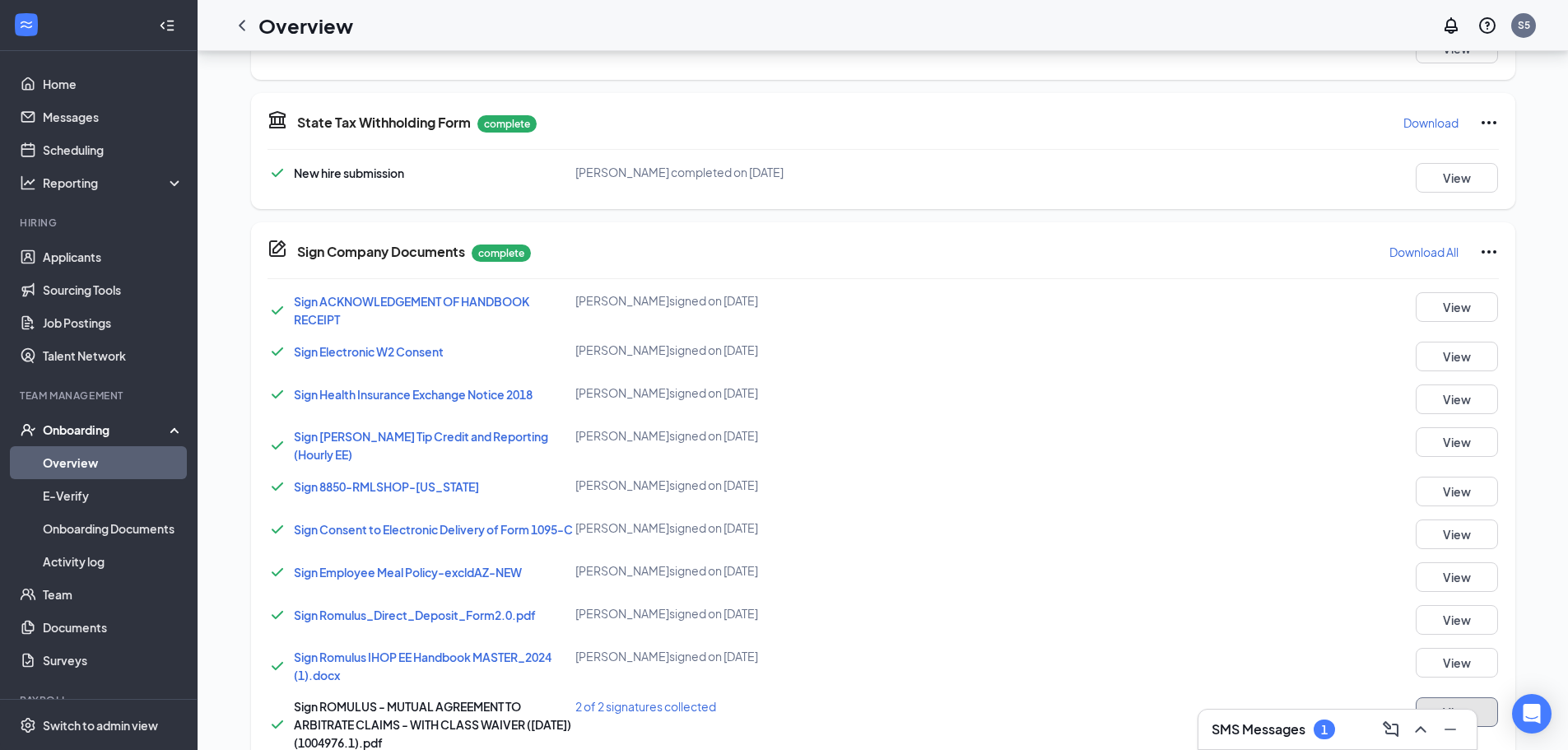
scroll to position [0, 0]
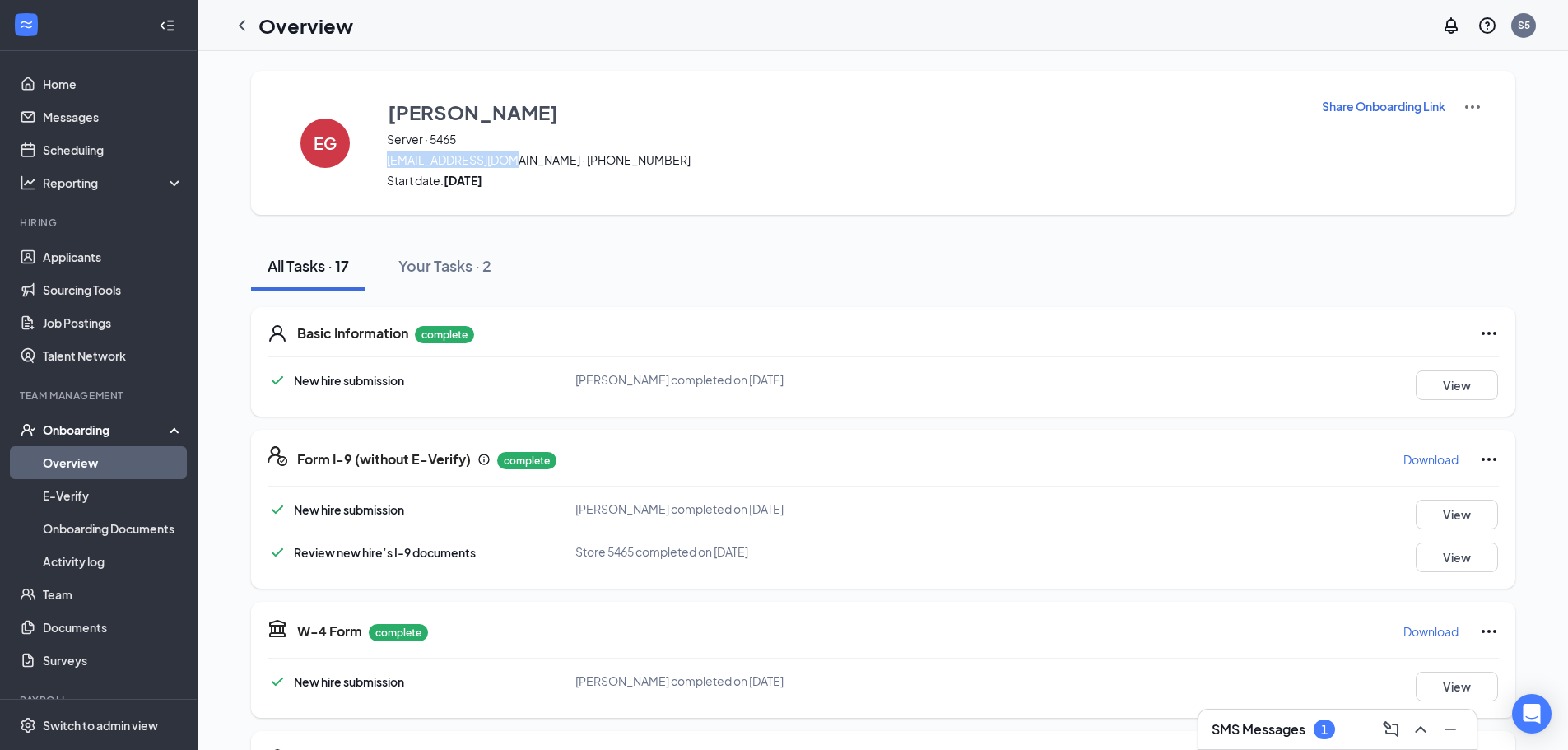
drag, startPoint x: 381, startPoint y: 158, endPoint x: 506, endPoint y: 155, distance: 125.0
click at [506, 155] on span "[EMAIL_ADDRESS][DOMAIN_NAME] · [PHONE_NUMBER]" at bounding box center [843, 160] width 913 height 17
copy span "[EMAIL_ADDRESS][DOMAIN_NAME]"
